Goal: Communication & Community: Ask a question

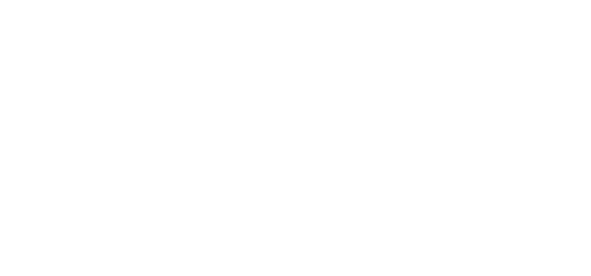
type input "[EMAIL_ADDRESS][DOMAIN_NAME]"
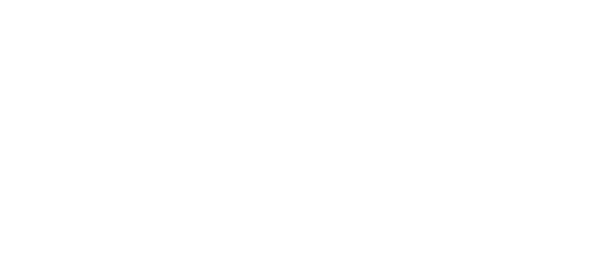
click at [147, 240] on textarea "Send a message about your appointment" at bounding box center [290, 249] width 547 height 30
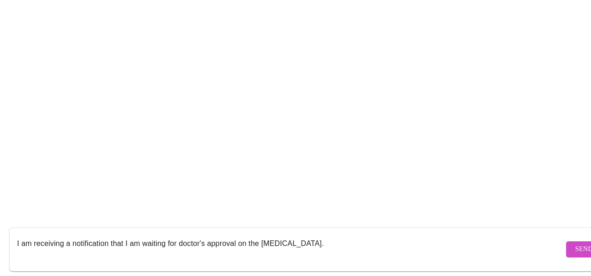
click at [331, 235] on textarea "I am receiving a notification that I am waiting for doctor's approval on the pr…" at bounding box center [290, 249] width 547 height 30
click at [262, 234] on textarea "I am receiving a notification that I am waiting for doctor's approval on the pr…" at bounding box center [290, 249] width 547 height 30
click at [332, 237] on textarea "I am receiving a notification that I am waiting for doctor's approval on my pro…" at bounding box center [290, 249] width 547 height 30
click at [362, 234] on textarea "I am receiving a notification that I am waiting for doctor's approval on my pro…" at bounding box center [290, 249] width 547 height 30
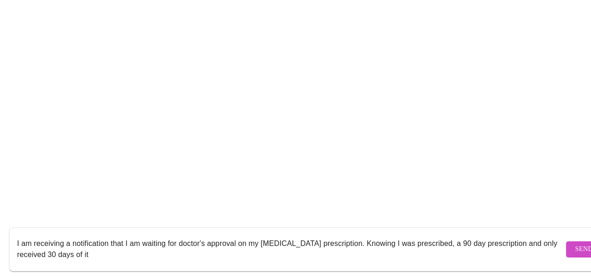
click at [443, 234] on textarea "I am receiving a notification that I am waiting for doctor's approval on my pro…" at bounding box center [290, 249] width 547 height 30
click at [112, 247] on textarea "I am receiving a notification that I am waiting for doctor's approval on my pro…" at bounding box center [290, 249] width 547 height 30
click at [277, 242] on textarea "I am receiving a notification that I am waiting for doctor's approval on my pro…" at bounding box center [290, 249] width 547 height 30
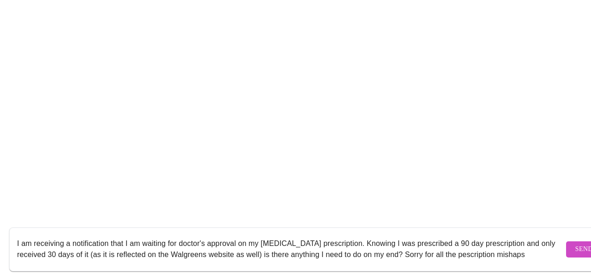
scroll to position [6, 0]
click at [64, 253] on textarea "I am receiving a notification that I am waiting for doctor's approval on my pro…" at bounding box center [290, 249] width 547 height 30
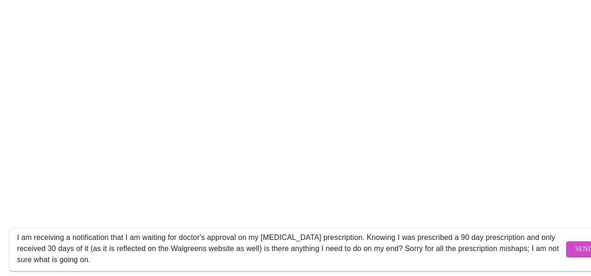
type textarea "I am receiving a notification that I am waiting for doctor's approval on my [ME…"
click at [566, 241] on button "Send" at bounding box center [584, 249] width 36 height 16
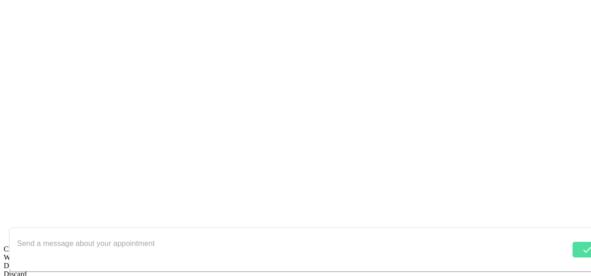
scroll to position [1575, 0]
click at [155, 234] on textarea "Send a message about your appointment" at bounding box center [290, 249] width 547 height 30
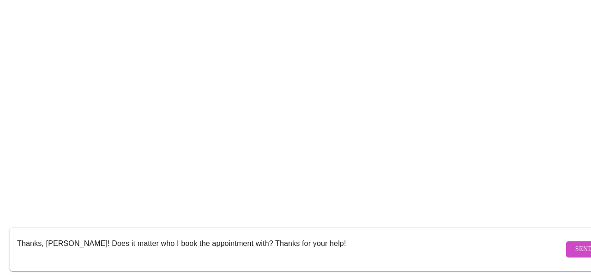
type textarea "Thanks, [PERSON_NAME]! Does it matter who I book the appointment with? Thanks f…"
click at [575, 243] on span "Send" at bounding box center [584, 249] width 18 height 12
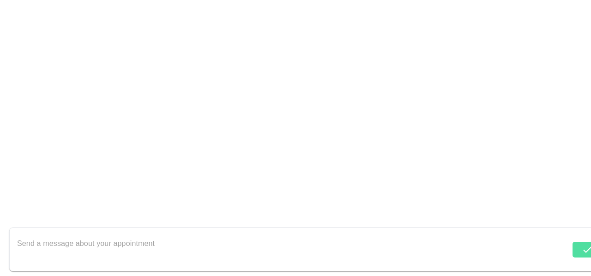
scroll to position [1699, 0]
